Goal: Check status: Check status

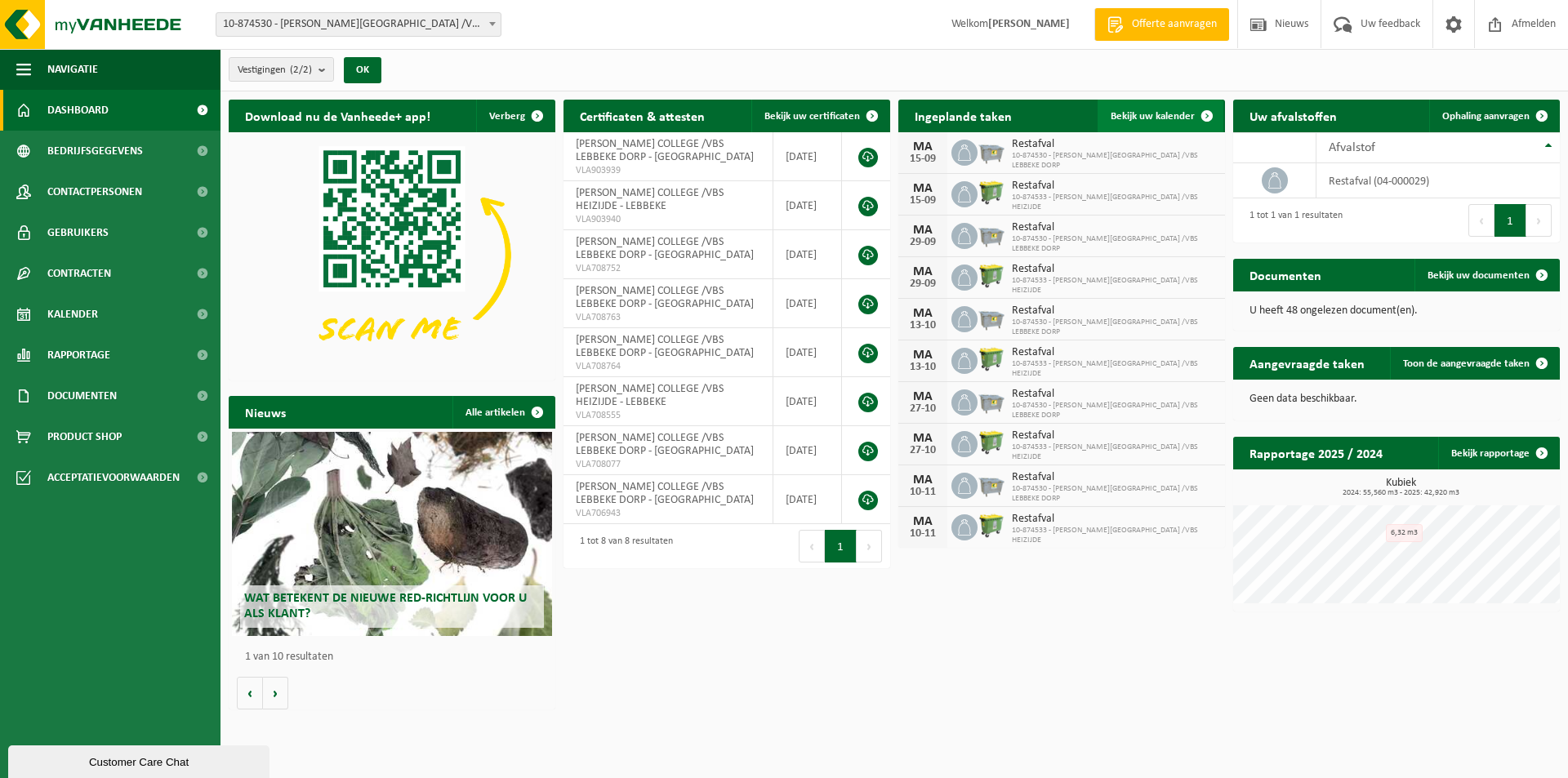
click at [1144, 115] on span "Bekijk uw kalender" at bounding box center [1152, 117] width 84 height 11
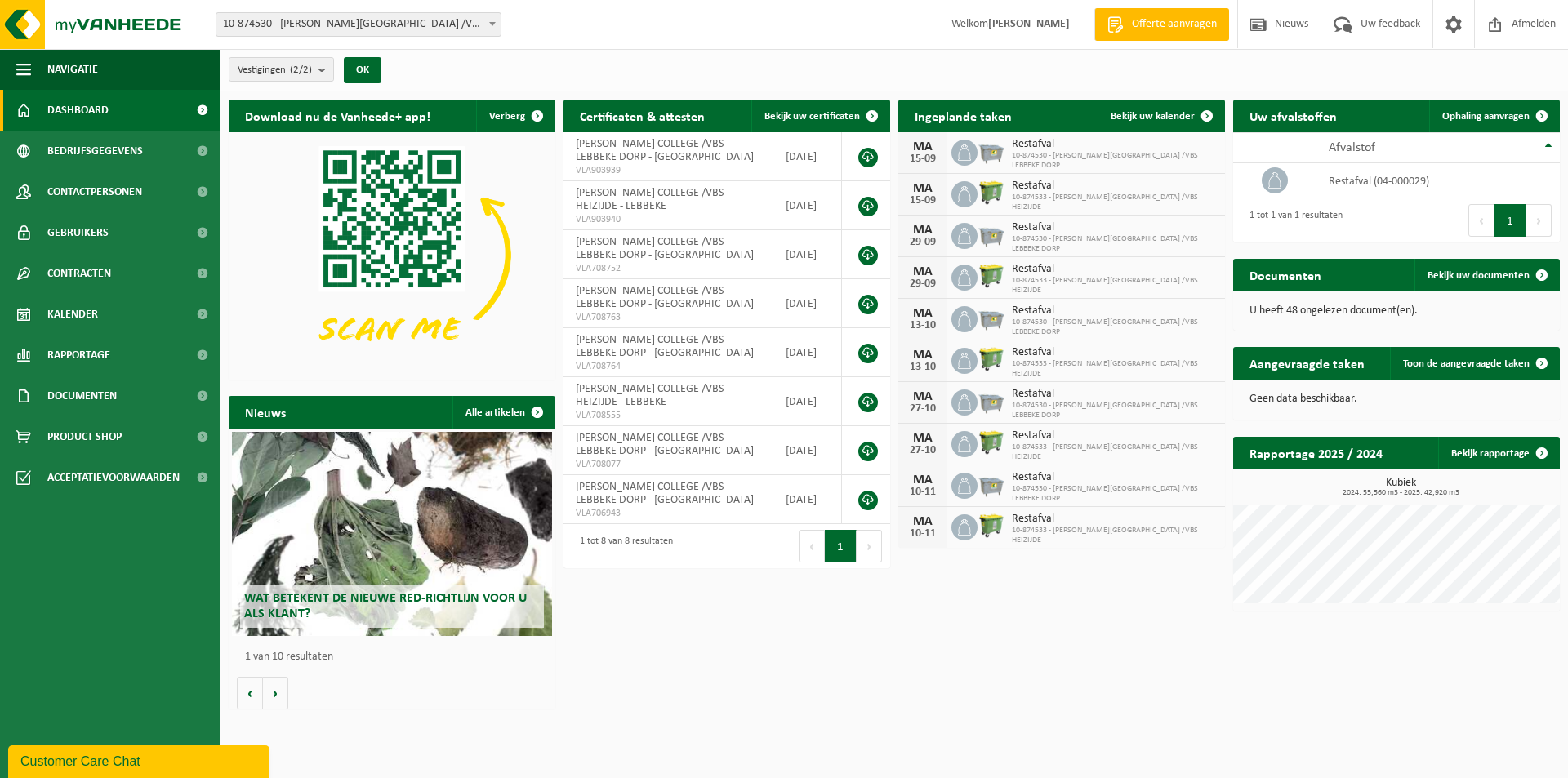
drag, startPoint x: 1028, startPoint y: 609, endPoint x: 963, endPoint y: 627, distance: 67.4
click at [963, 627] on div "Download nu de Vanheede+ app! Verberg Certificaten & attesten Bekijk uw certifi…" at bounding box center [894, 404] width 1340 height 626
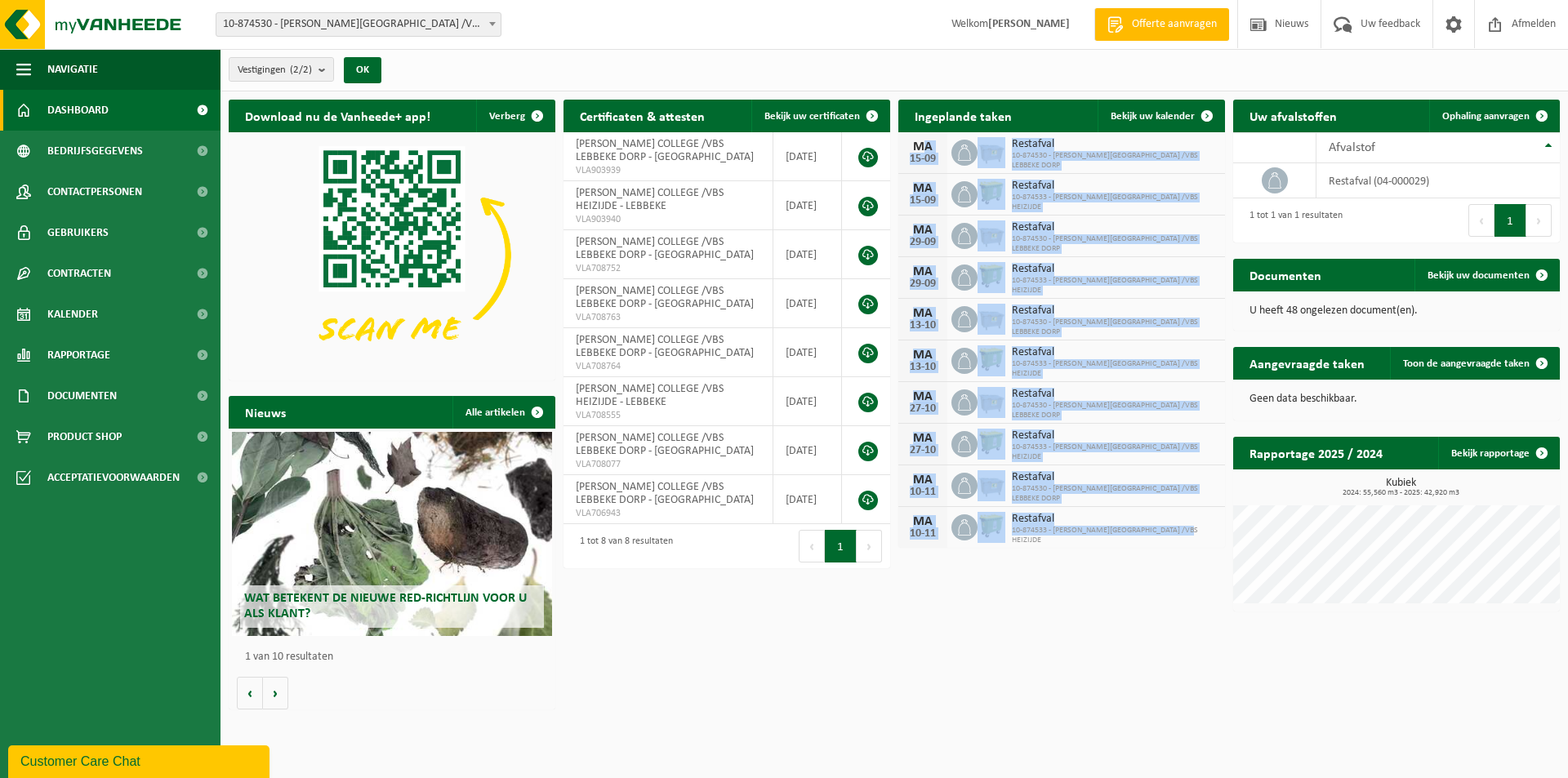
drag, startPoint x: 913, startPoint y: 147, endPoint x: 1202, endPoint y: 532, distance: 481.4
click at [1202, 532] on div "MA 15-09 Restafval 10-874530 - OSCAR ROMERO COLLEGE /VBS LEBBEKE DORP MA 15-09 …" at bounding box center [1062, 340] width 327 height 415
copy div "MA 15-09 Restafval 10-874530 - OSCAR ROMERO COLLEGE /VBS LEBBEKE DORP MA 15-09 …"
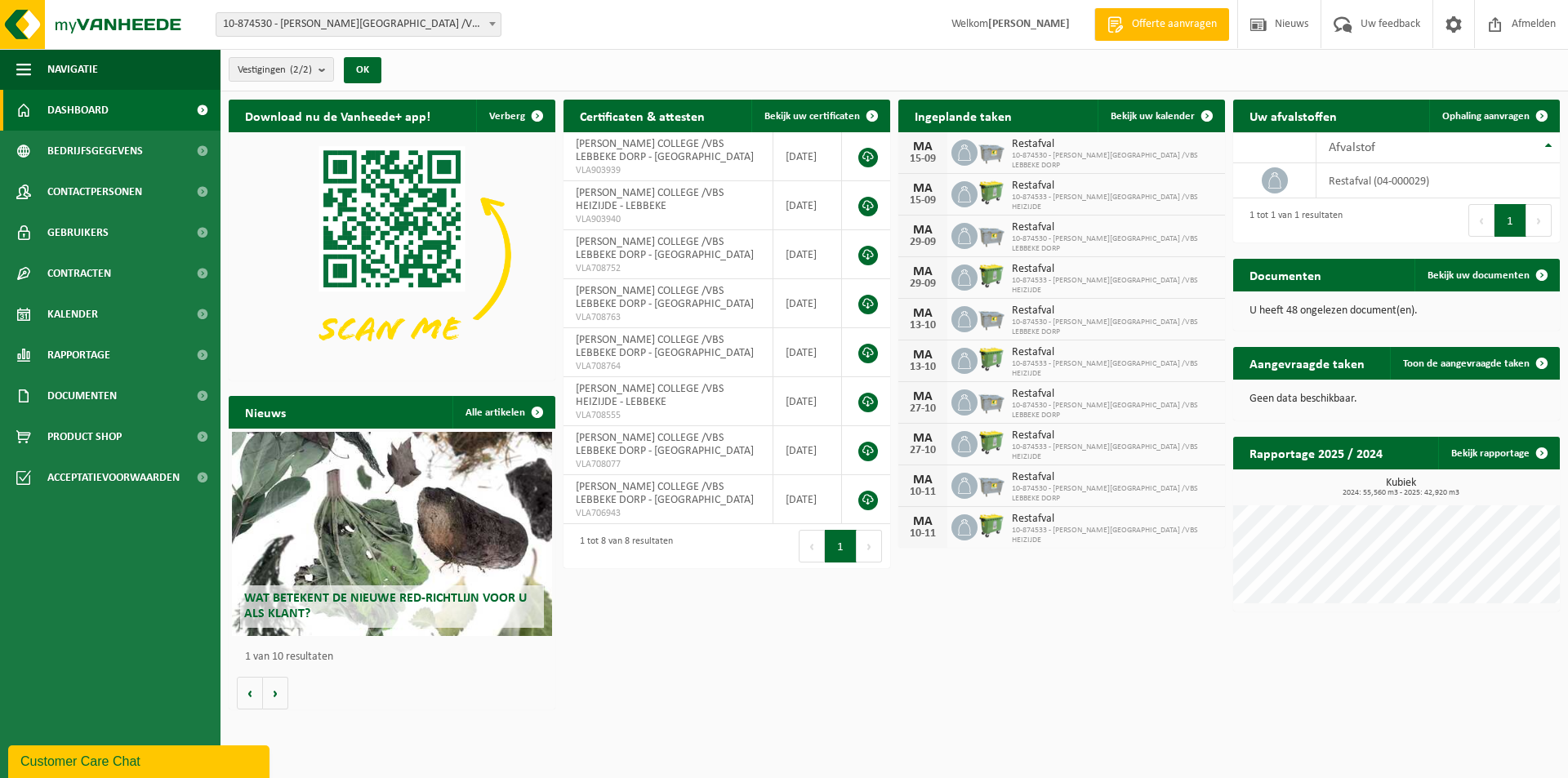
click at [1074, 739] on html "Vestiging: 10-874530 - OSCAR ROMERO COLLEGE /VBS LEBBEKE DORP - LEBBEKE 10-8745…" at bounding box center [784, 389] width 1568 height 778
